Goal: Task Accomplishment & Management: Manage account settings

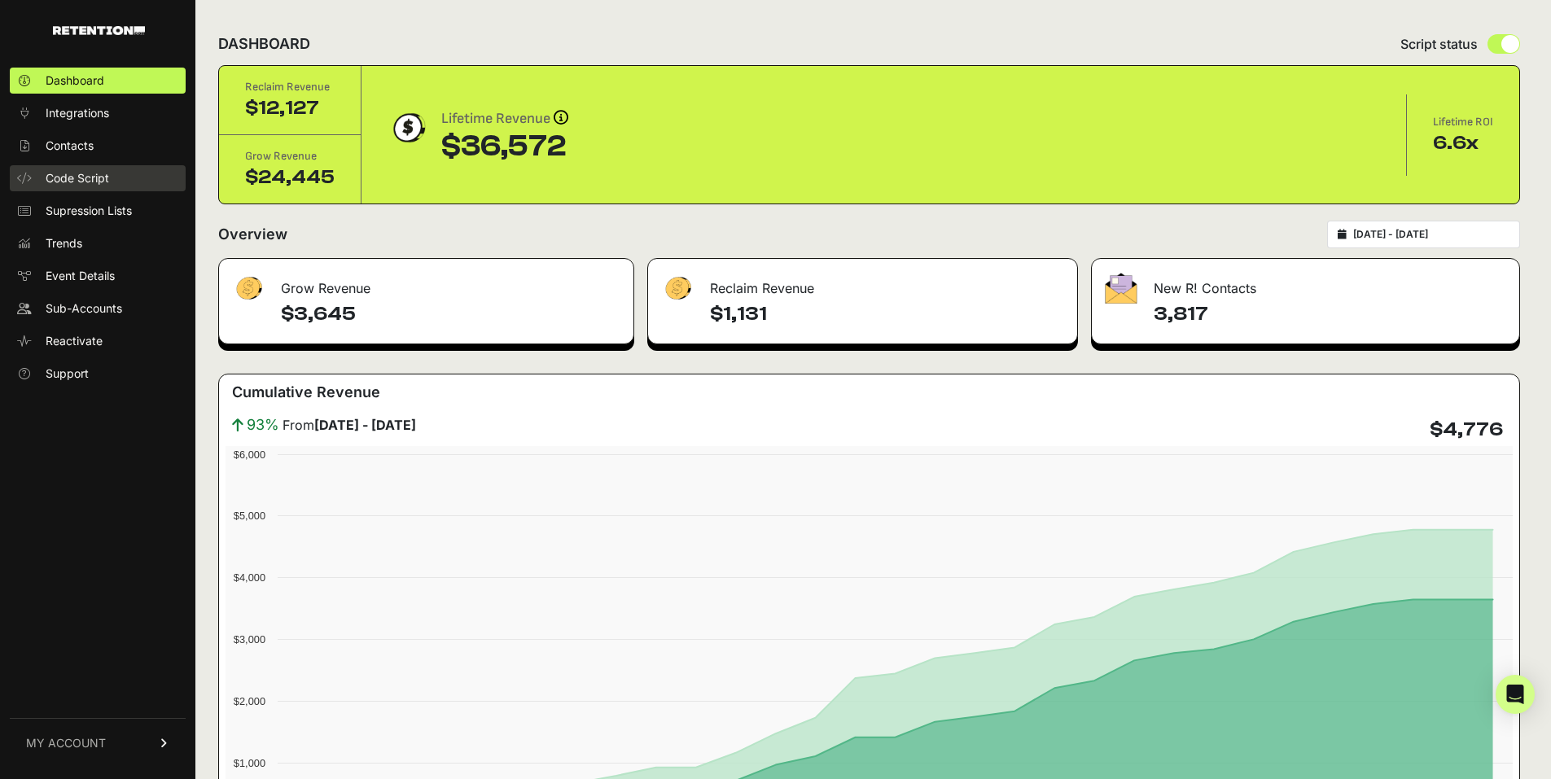
click at [98, 184] on span "Code Script" at bounding box center [77, 178] width 63 height 16
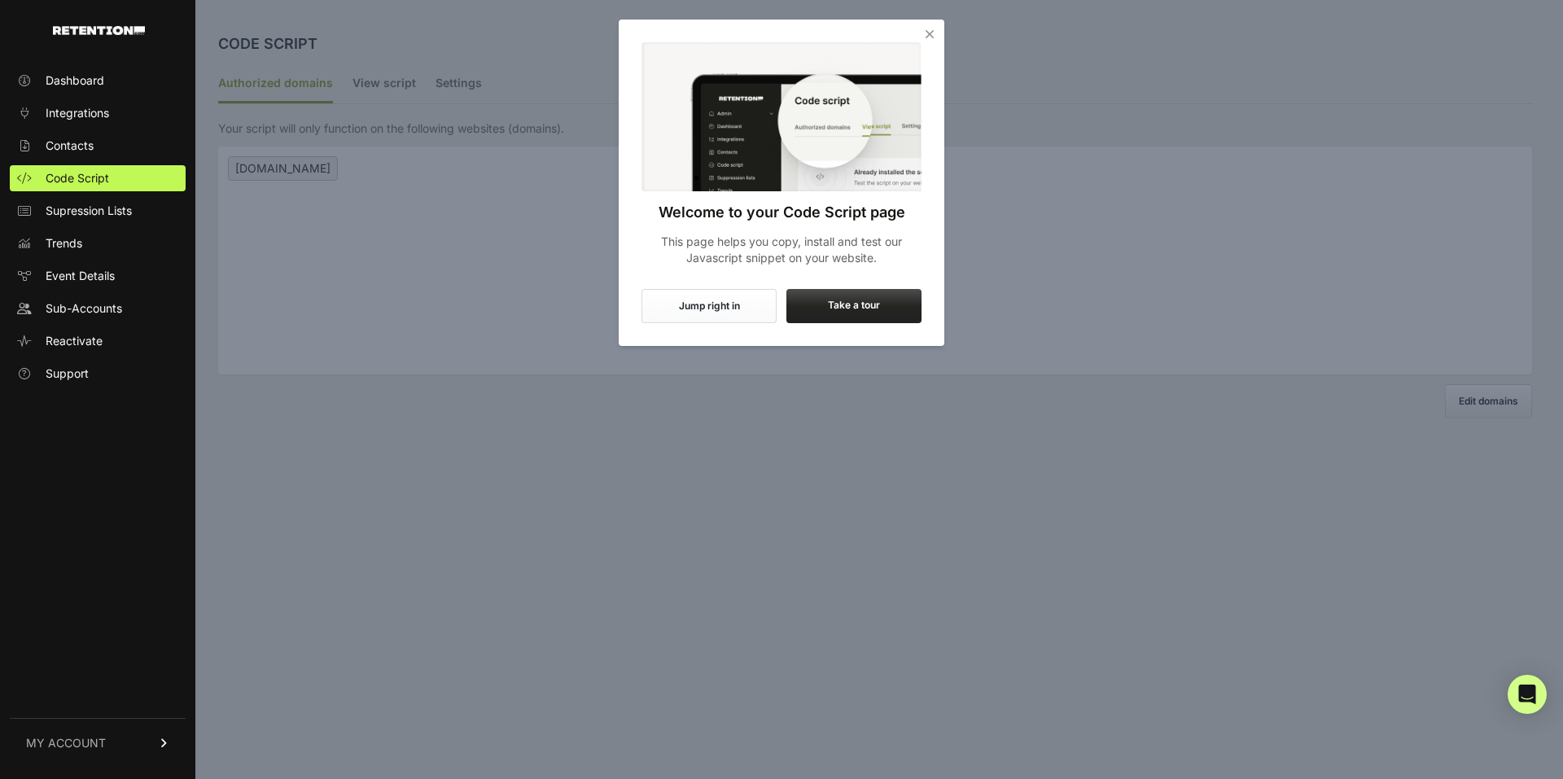
click at [95, 85] on span "Dashboard" at bounding box center [75, 80] width 59 height 16
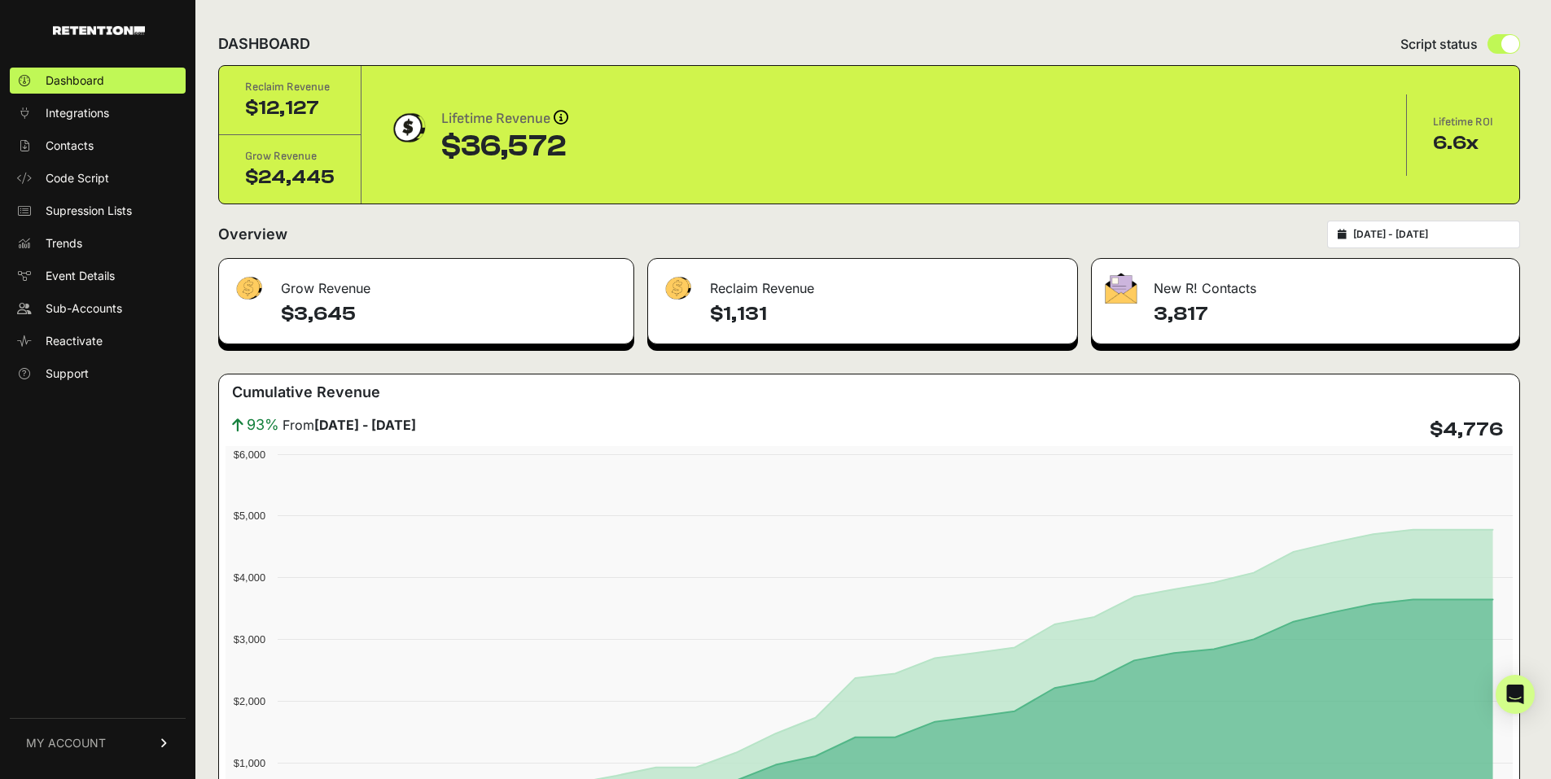
click at [1460, 243] on div "[DATE] - [DATE]" at bounding box center [1423, 235] width 193 height 28
click at [1439, 236] on input "2025-07-20 - 2025-08-19" at bounding box center [1431, 234] width 156 height 13
type input "2025-07-20"
type input "2025-08-19"
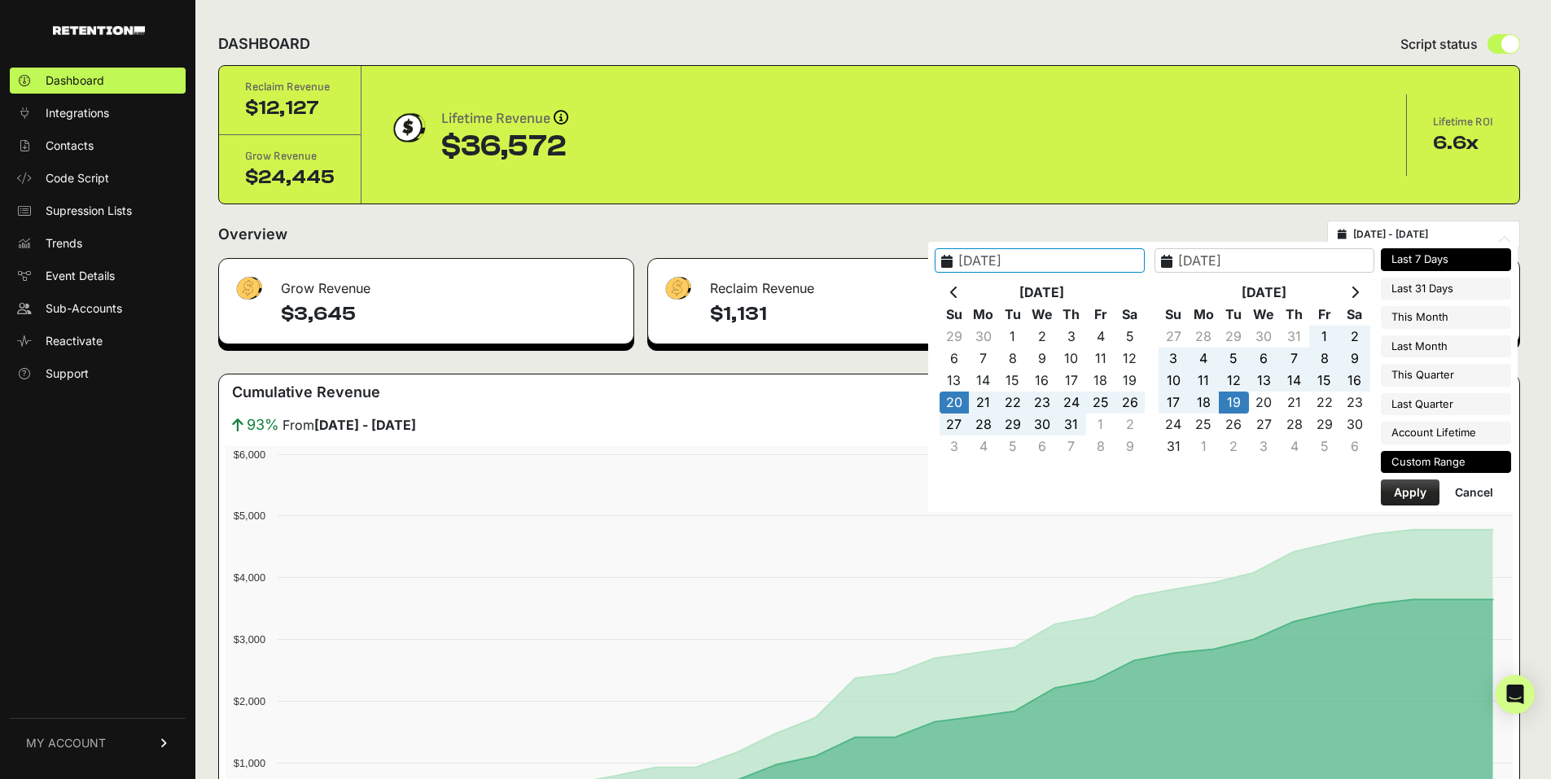
type input "2025-08-12"
type input "2025-08-18"
type input "2025-07-19"
type input "2025-08-18"
type input "2025-07-20"
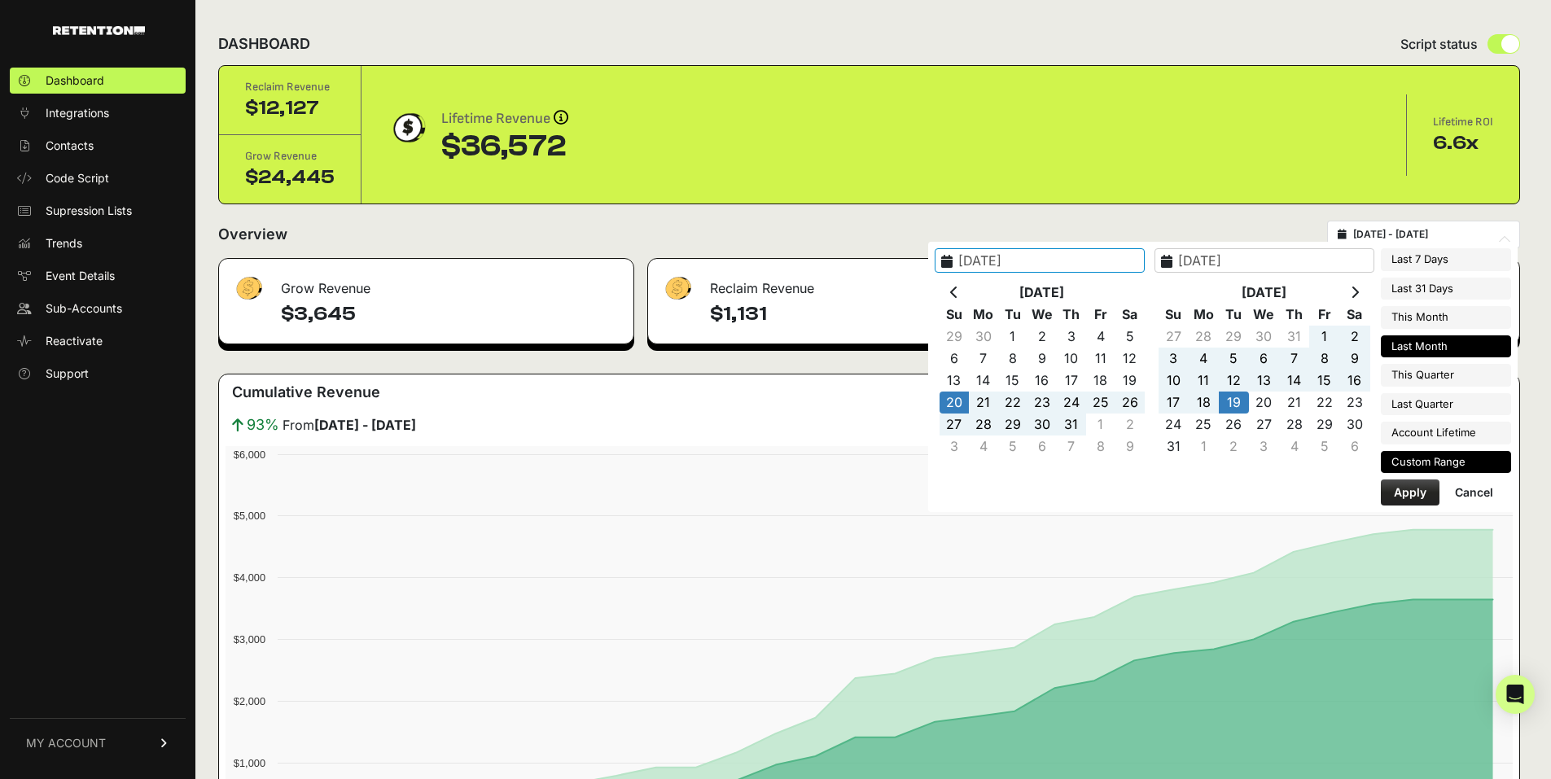
type input "2025-08-19"
type input "2025-08-01"
type input "2025-08-31"
type input "2025-07-01"
type input "2025-07-31"
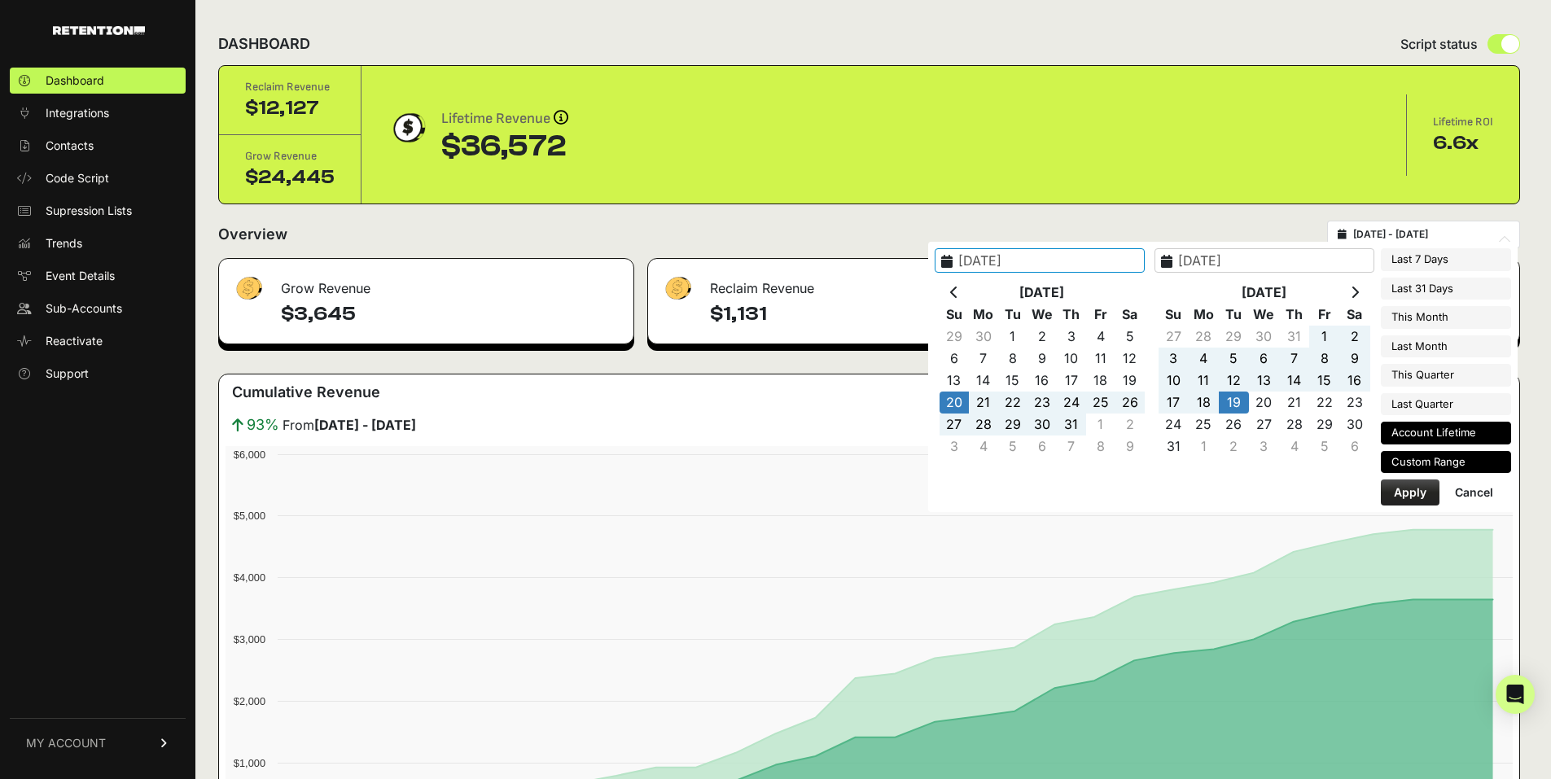
type input "2025-07-01"
type input "2025-09-30"
type input "2025-04-01"
type input "2025-06-30"
type input "2024-09-10"
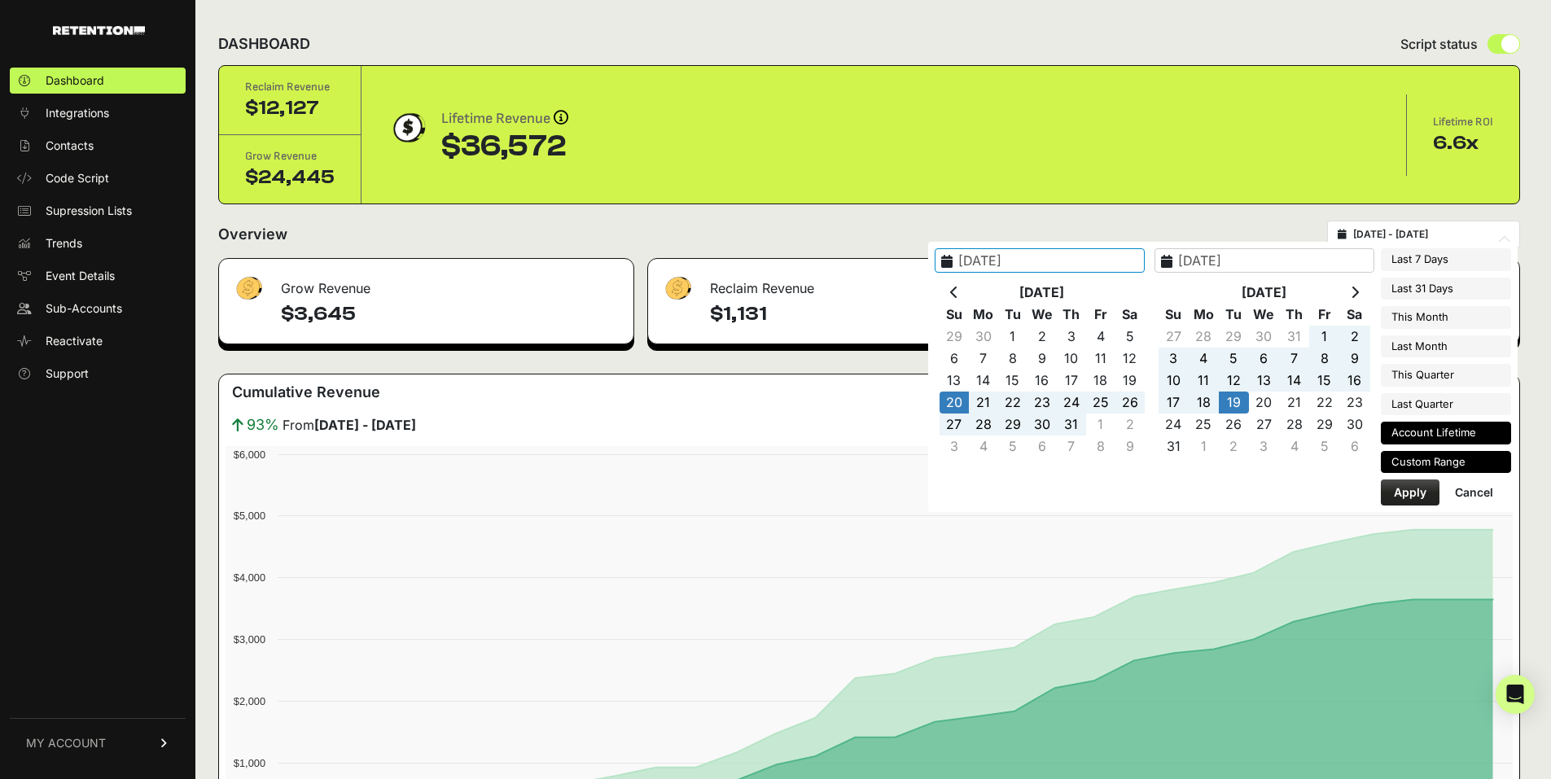
type input "2025-08-18"
type input "2025-07-20"
type input "2025-08-19"
click at [1427, 462] on li "Custom Range" at bounding box center [1445, 462] width 130 height 23
type input "2025-08-11"
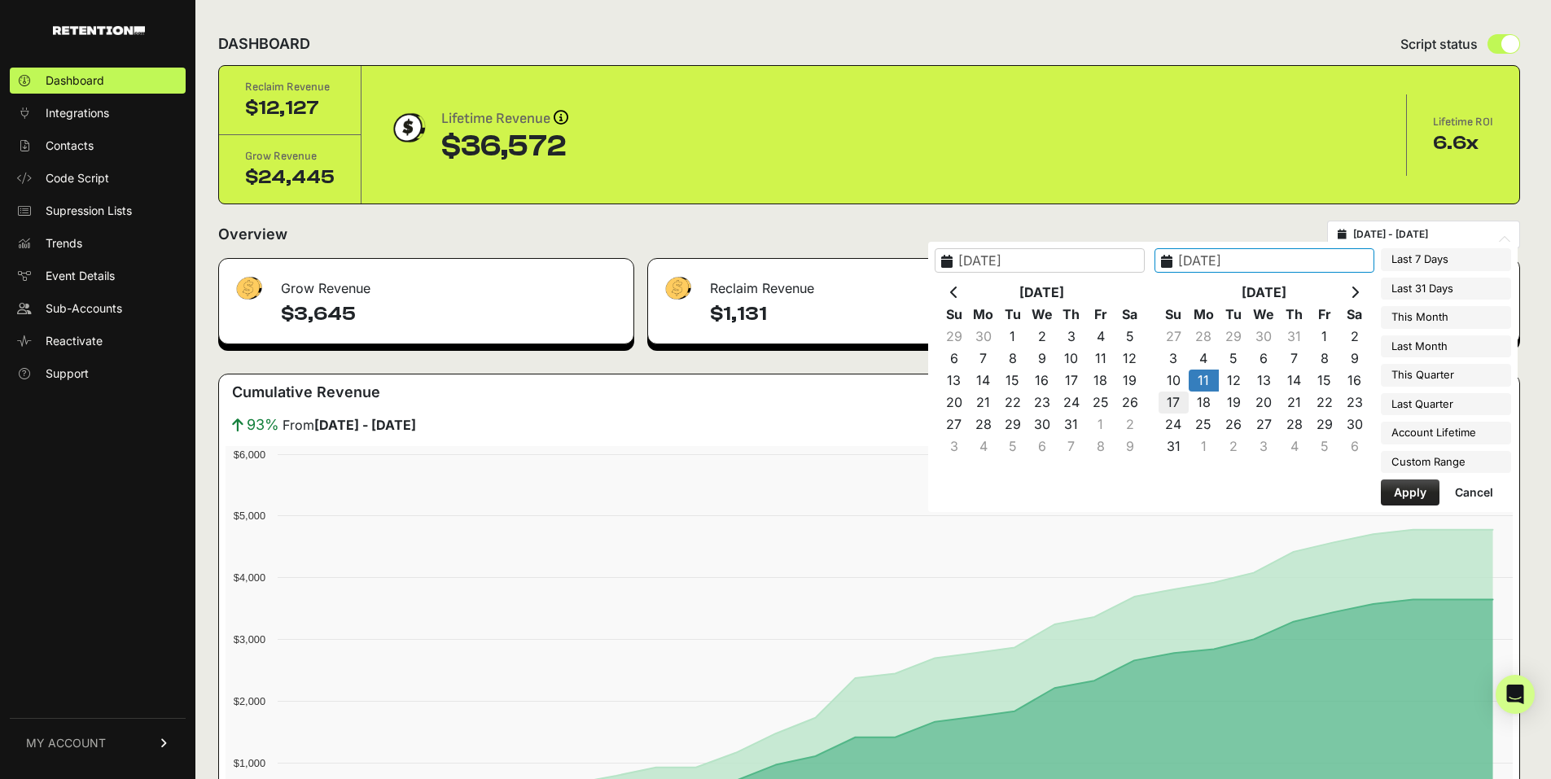
type input "2025-08-17"
type input "2025-08-11"
click at [1420, 497] on button "Apply" at bounding box center [1409, 492] width 59 height 26
type input "2025-08-11 - 2025-08-17"
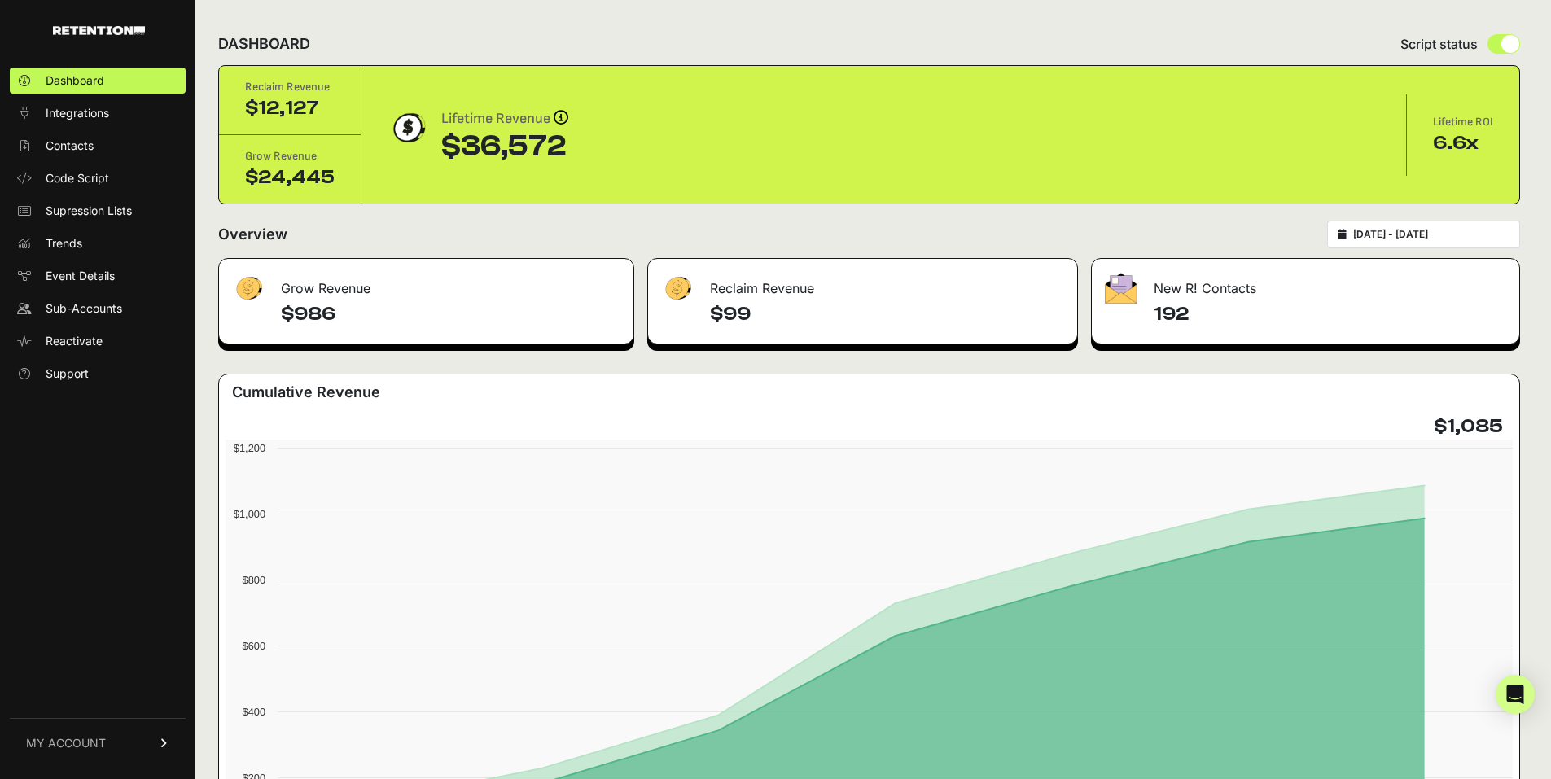
click at [71, 742] on span "MY ACCOUNT" at bounding box center [66, 743] width 80 height 16
click at [74, 758] on span "Sign Out" at bounding box center [69, 754] width 46 height 16
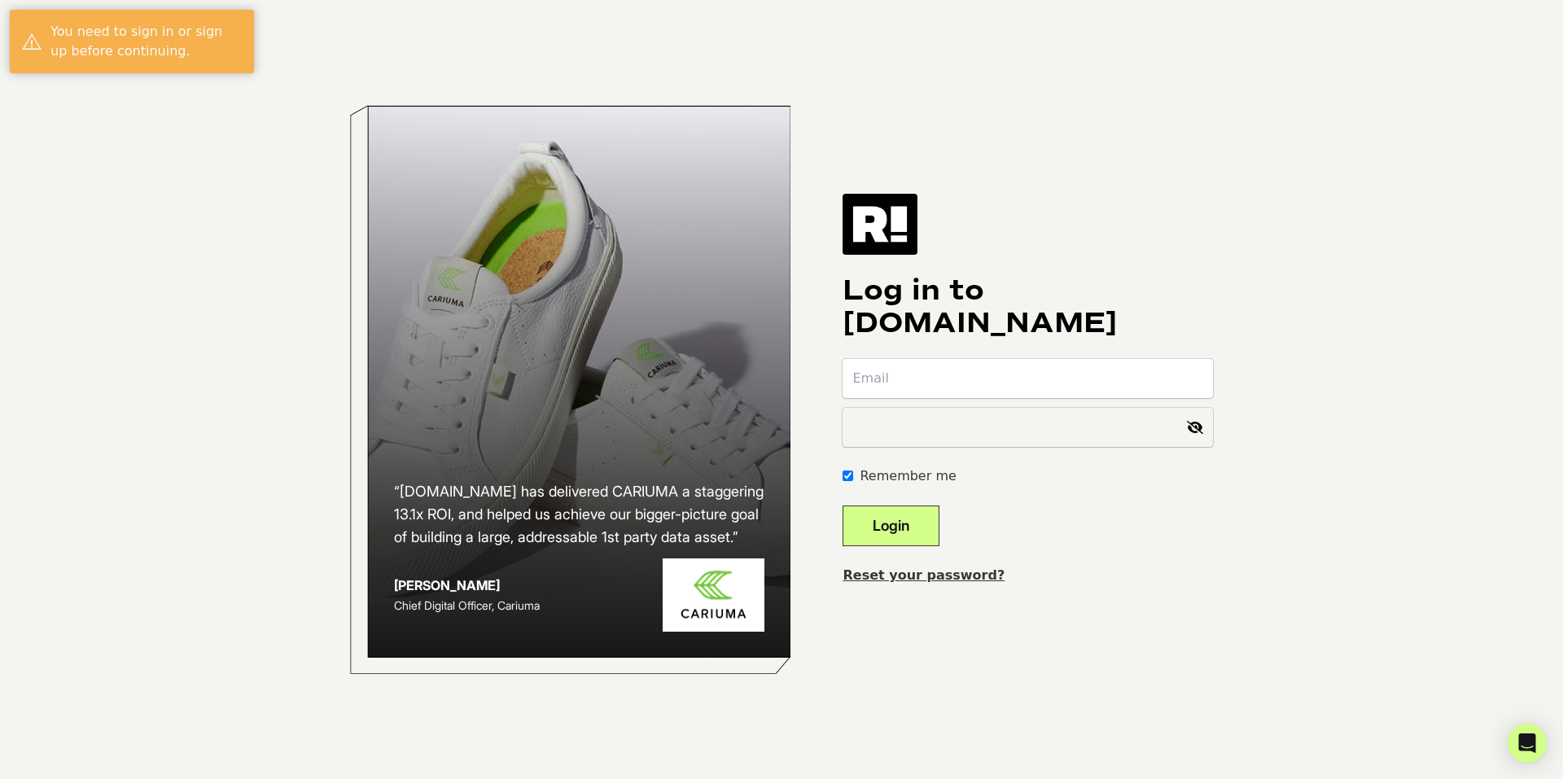
type input "[EMAIL_ADDRESS][DOMAIN_NAME]"
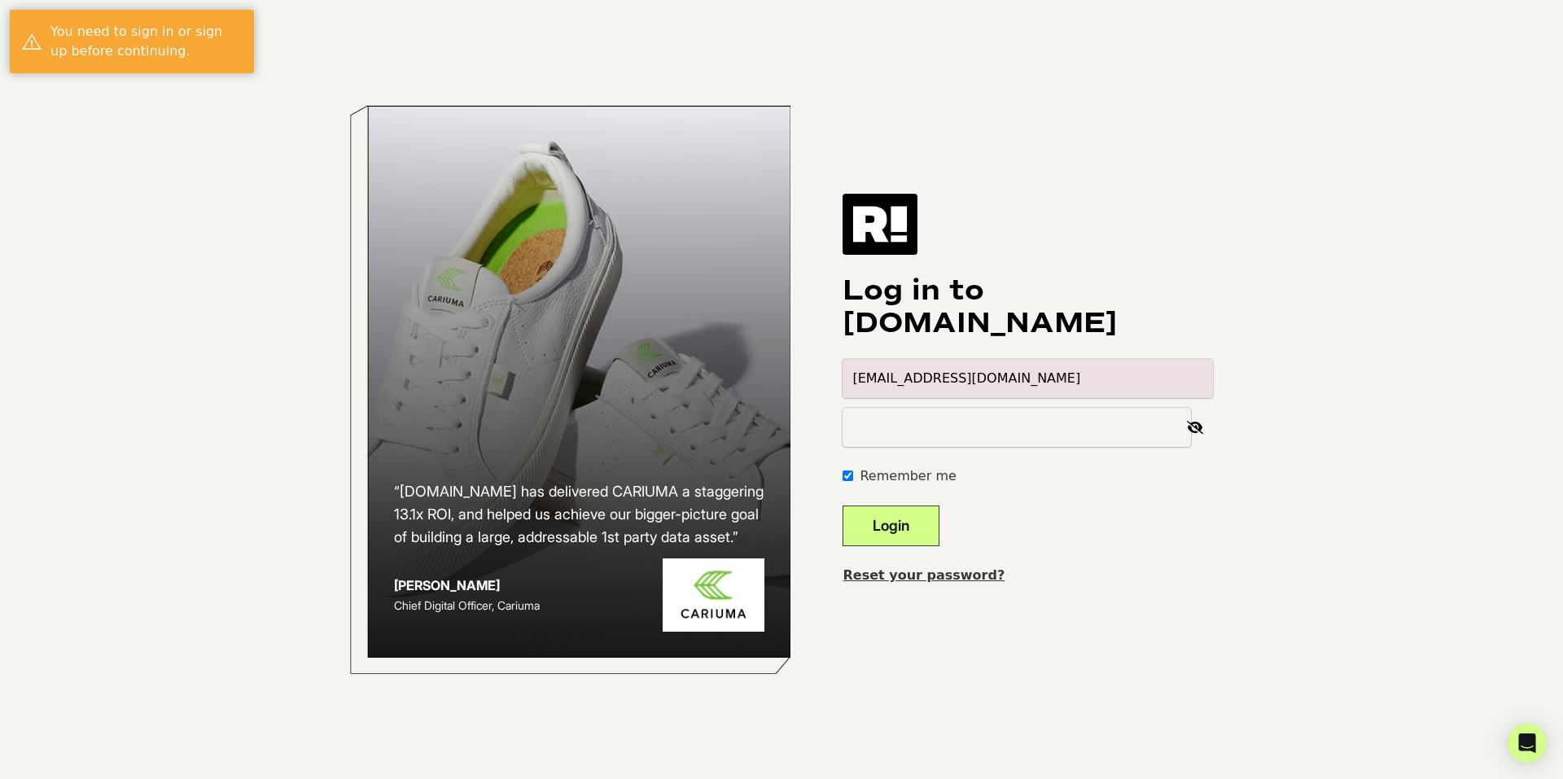
click at [933, 510] on button "Login" at bounding box center [890, 525] width 97 height 41
